Goal: Find specific page/section: Find specific page/section

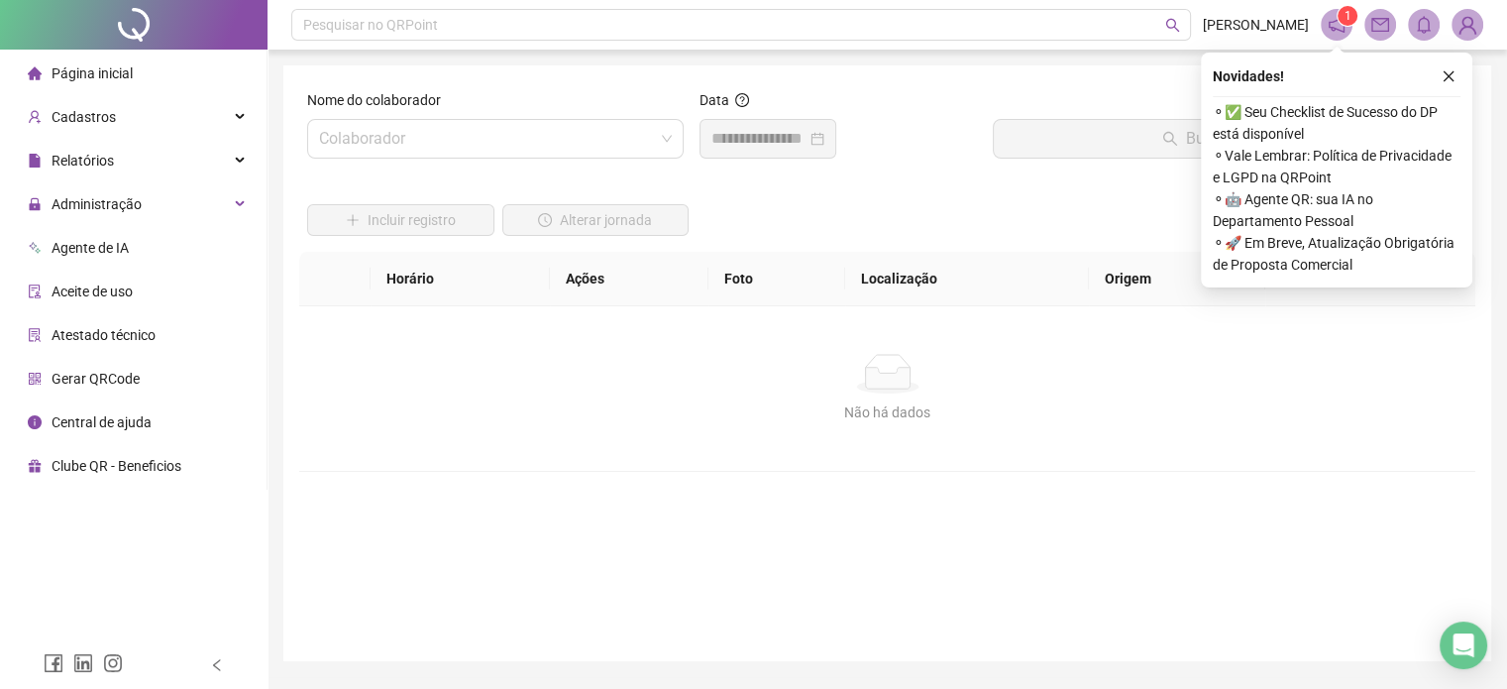
click at [109, 39] on div at bounding box center [134, 25] width 268 height 50
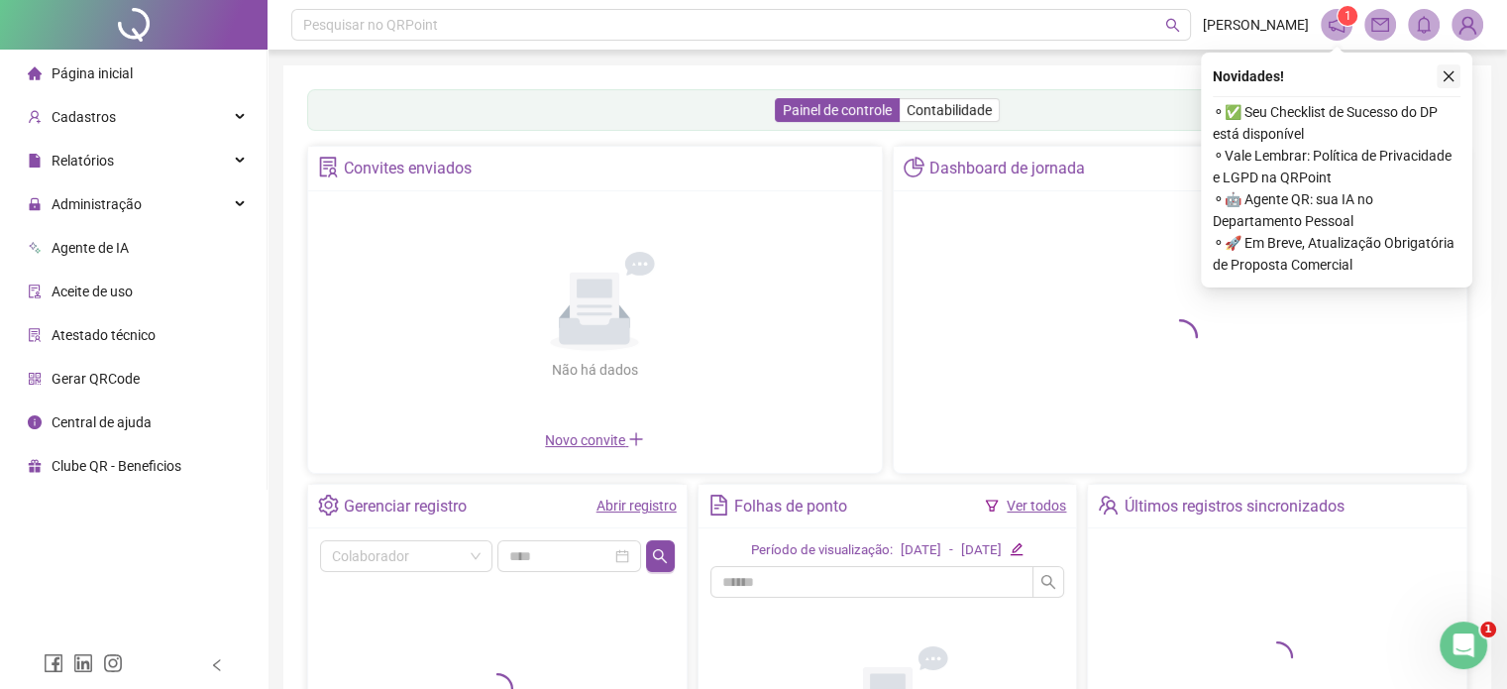
click at [1450, 73] on icon "close" at bounding box center [1449, 76] width 14 height 14
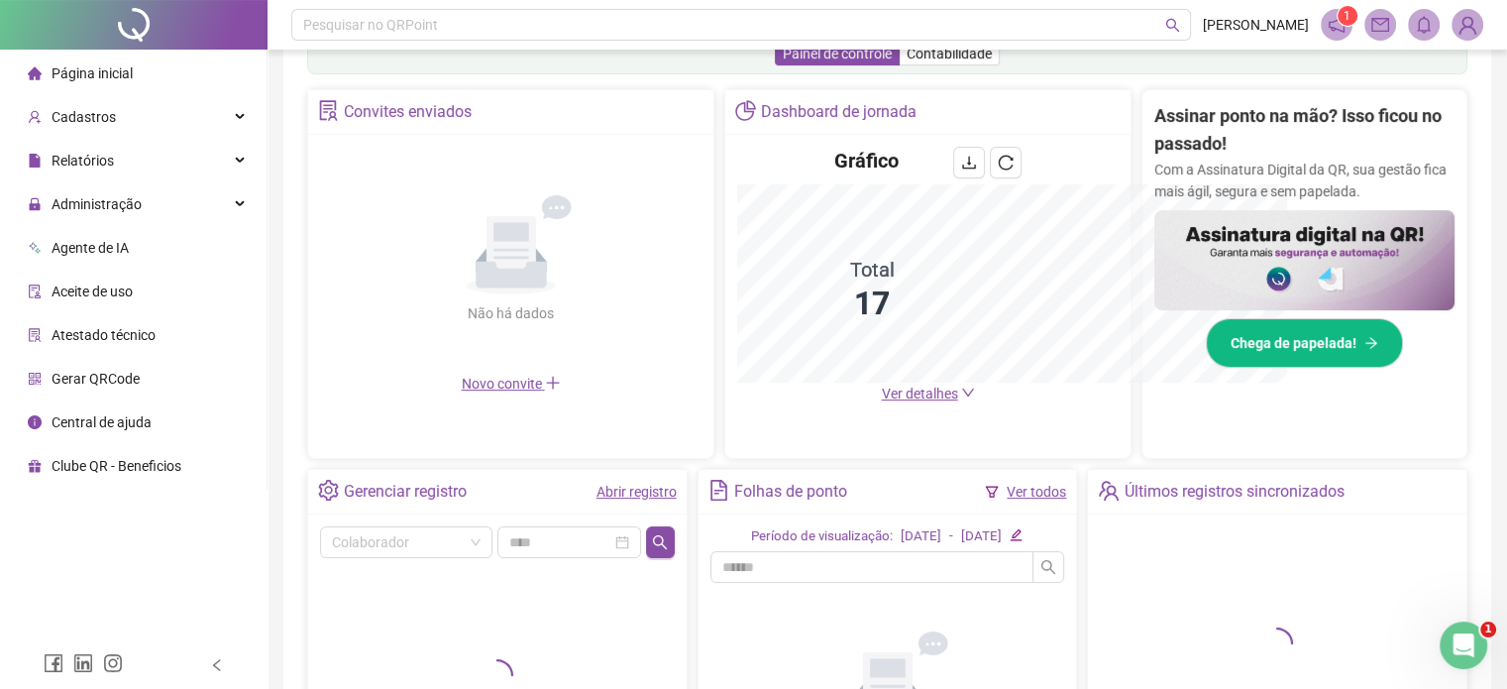
scroll to position [590, 0]
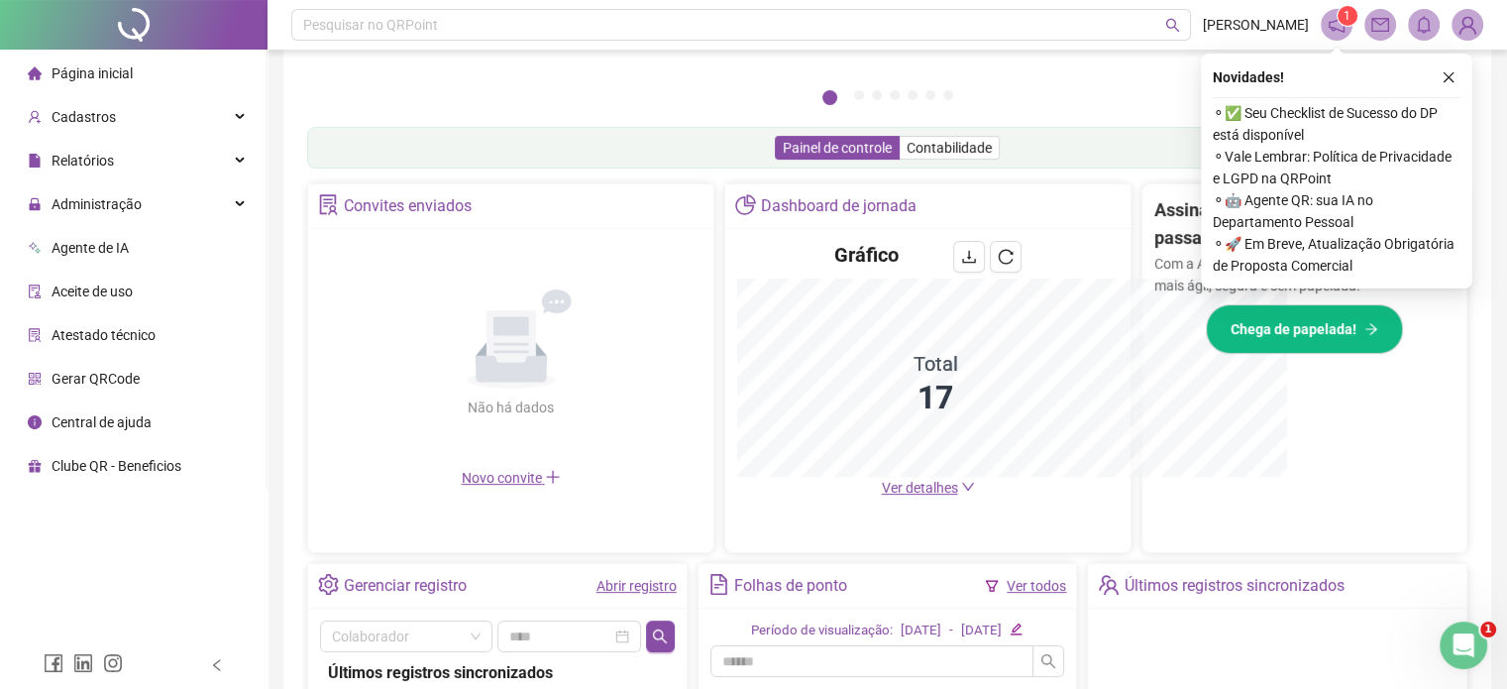
scroll to position [547, 0]
